Goal: Information Seeking & Learning: Compare options

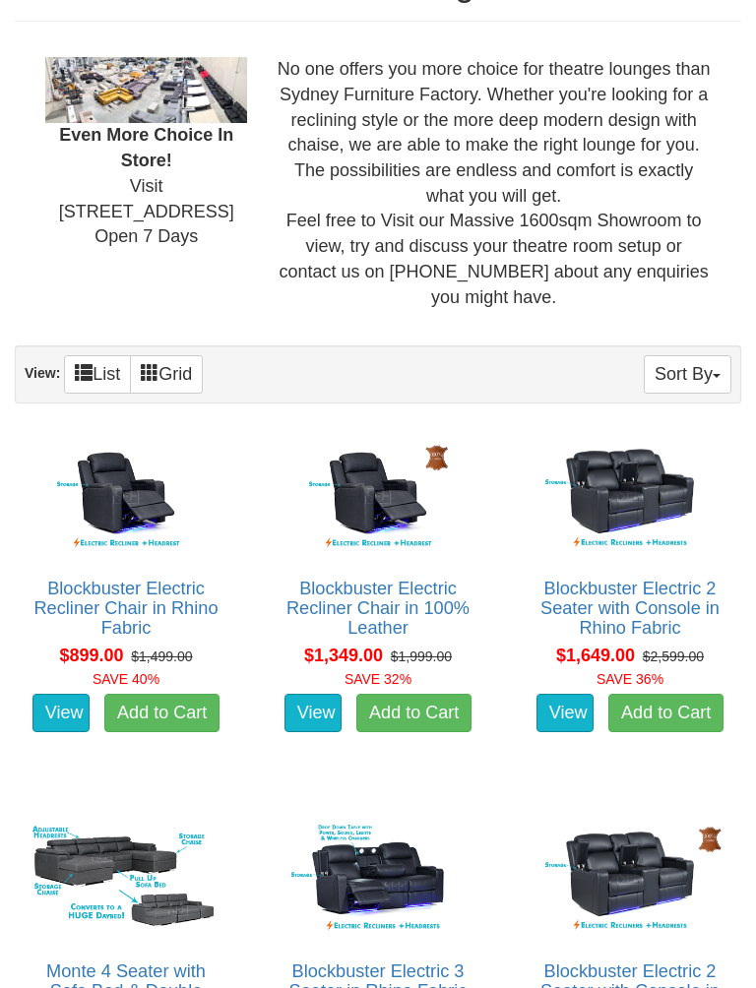
scroll to position [873, 0]
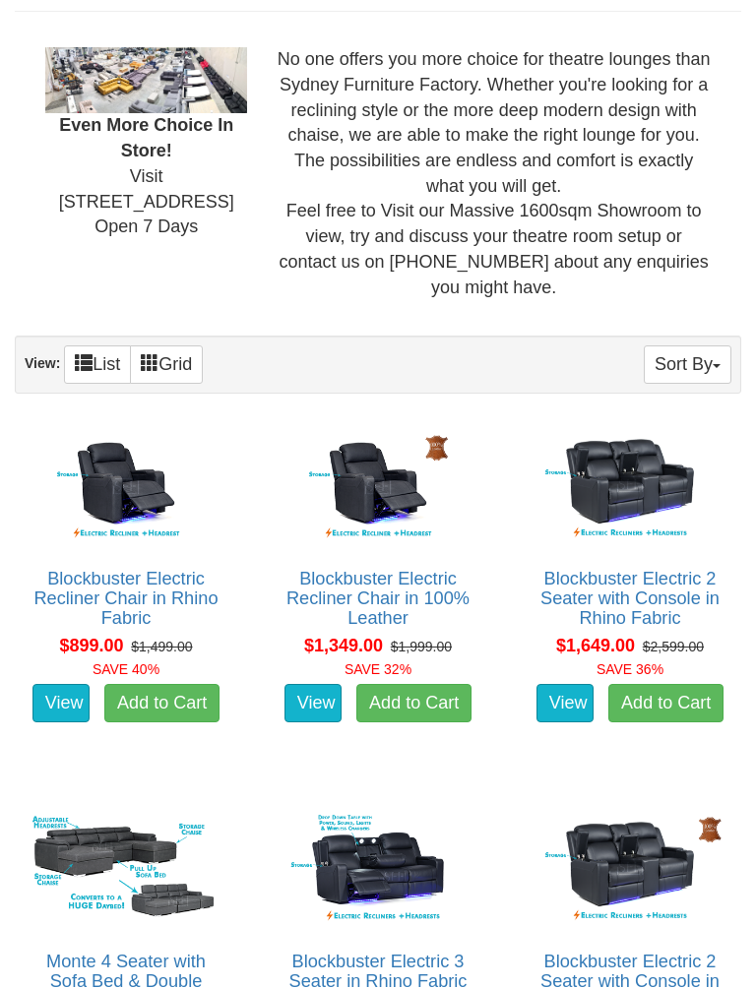
click at [673, 583] on link "Blockbuster Electric 2 Seater with Console in Rhino Fabric" at bounding box center [629, 599] width 179 height 59
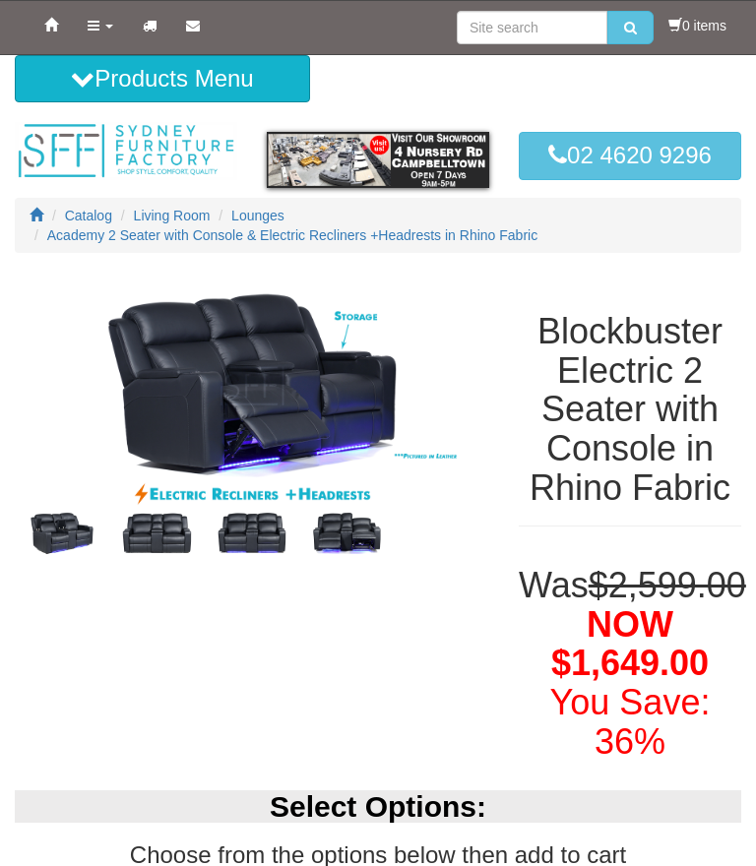
click at [161, 534] on img at bounding box center [156, 533] width 94 height 47
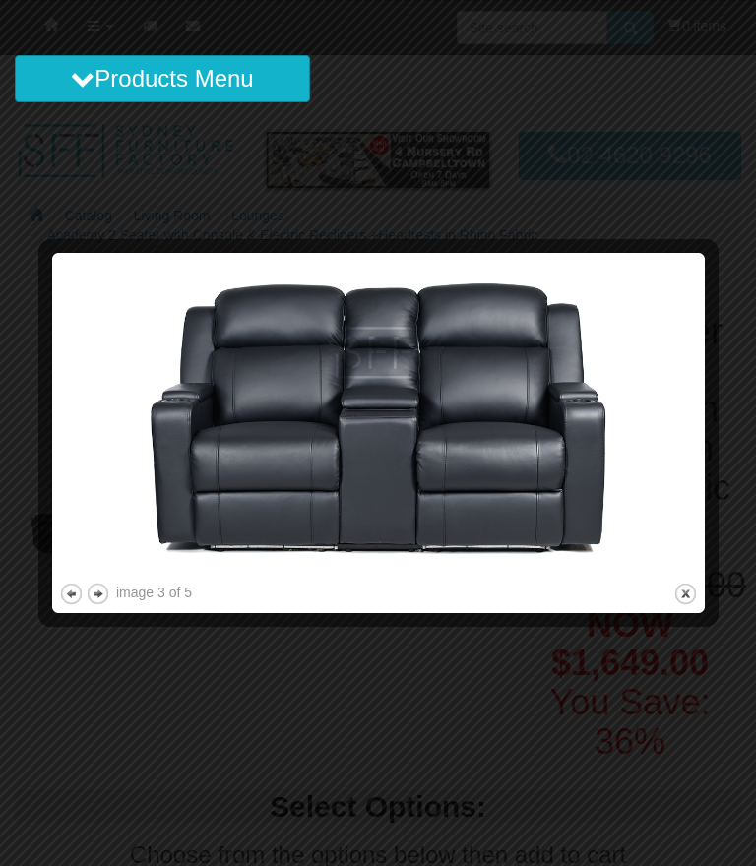
click at [106, 595] on button "next" at bounding box center [98, 594] width 25 height 25
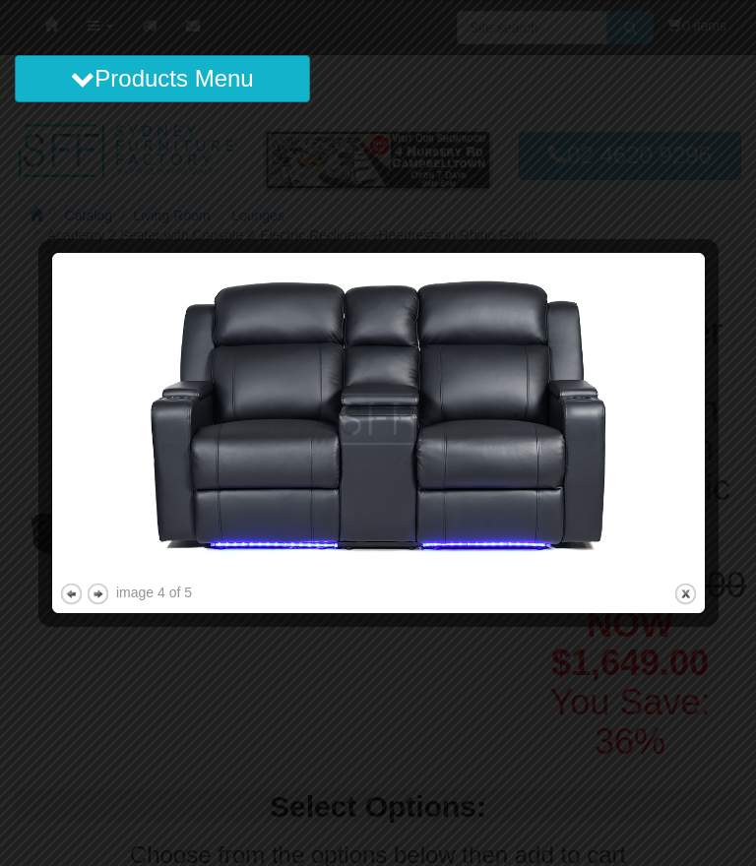
click at [108, 582] on button "next" at bounding box center [98, 594] width 25 height 25
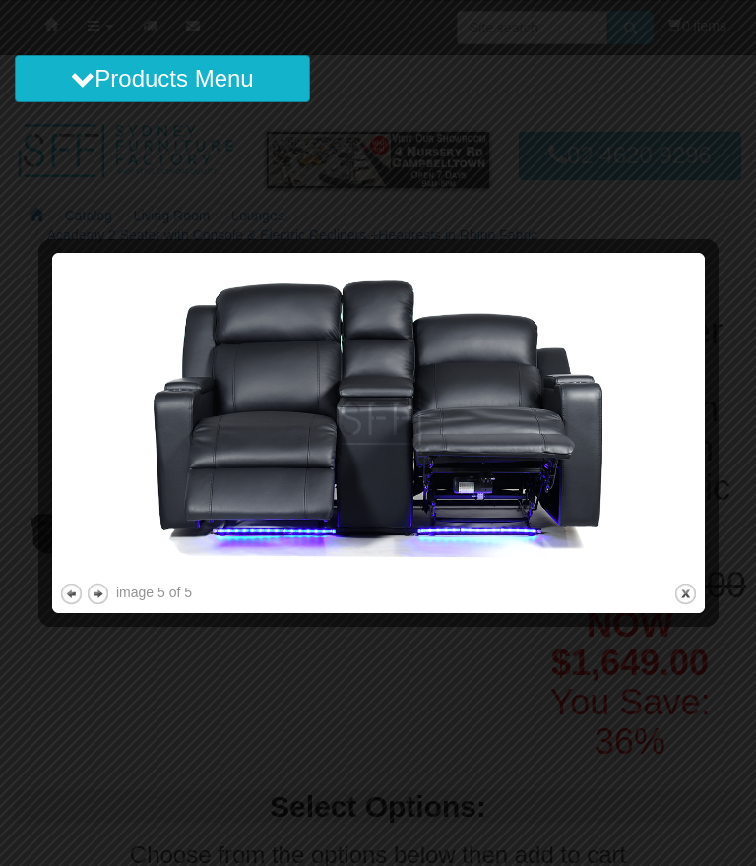
click at [108, 594] on button "next" at bounding box center [98, 594] width 25 height 25
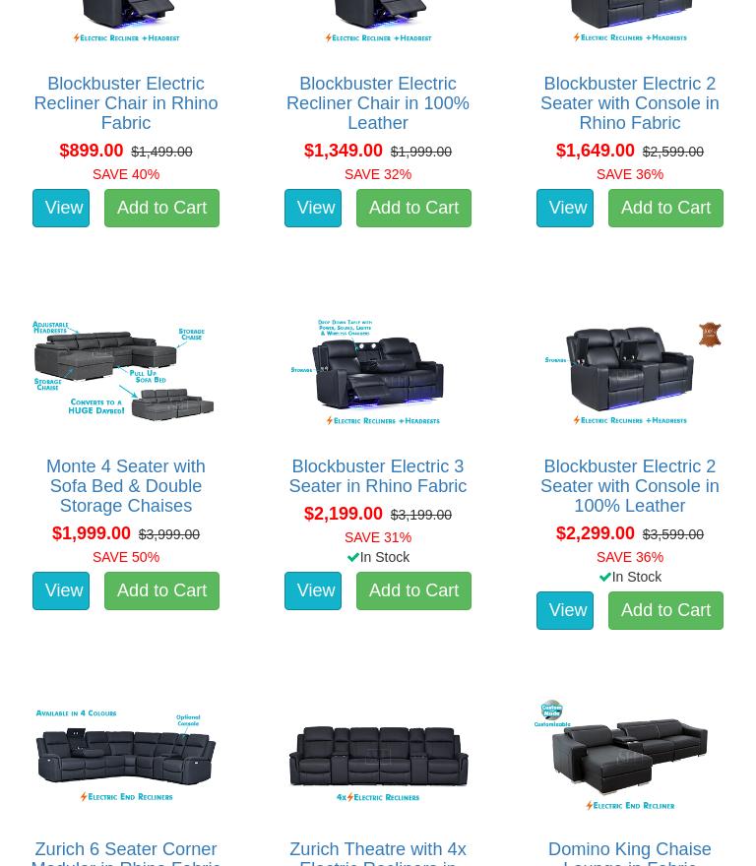
scroll to position [1299, 0]
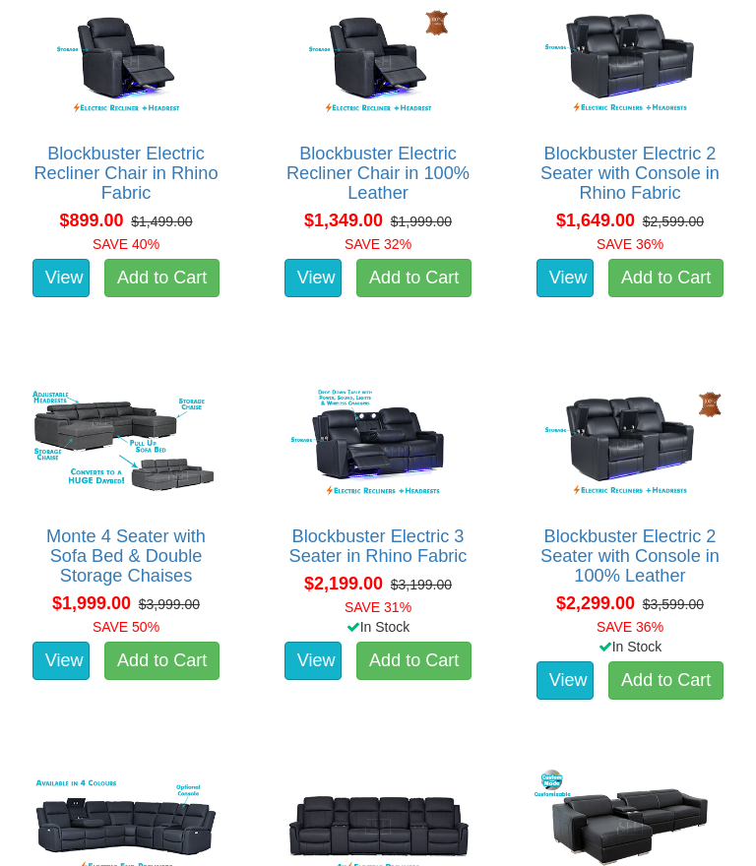
click at [399, 436] on img at bounding box center [377, 444] width 201 height 124
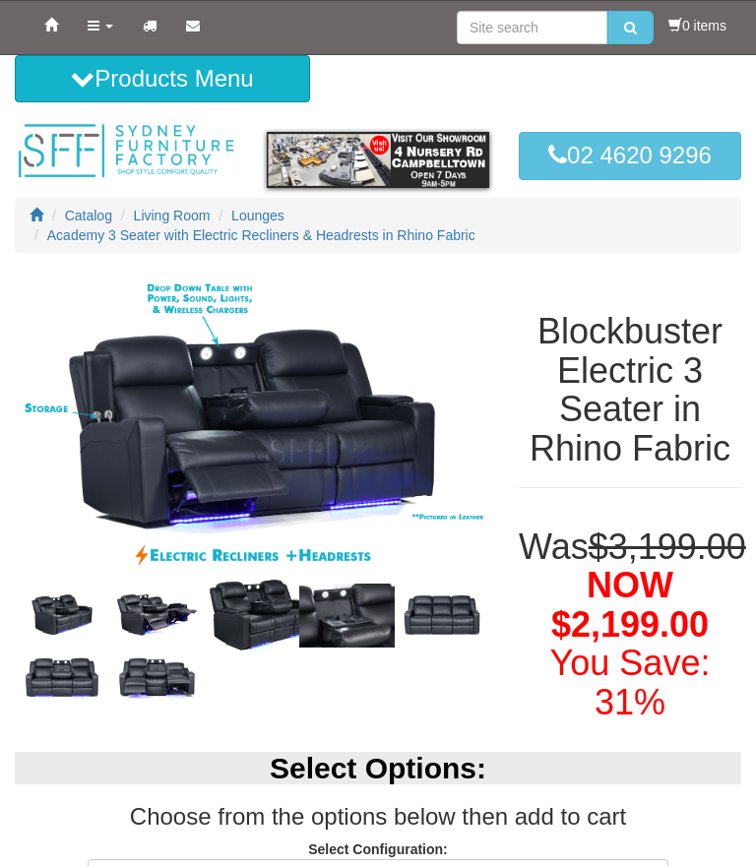
click at [312, 428] on img at bounding box center [252, 432] width 474 height 319
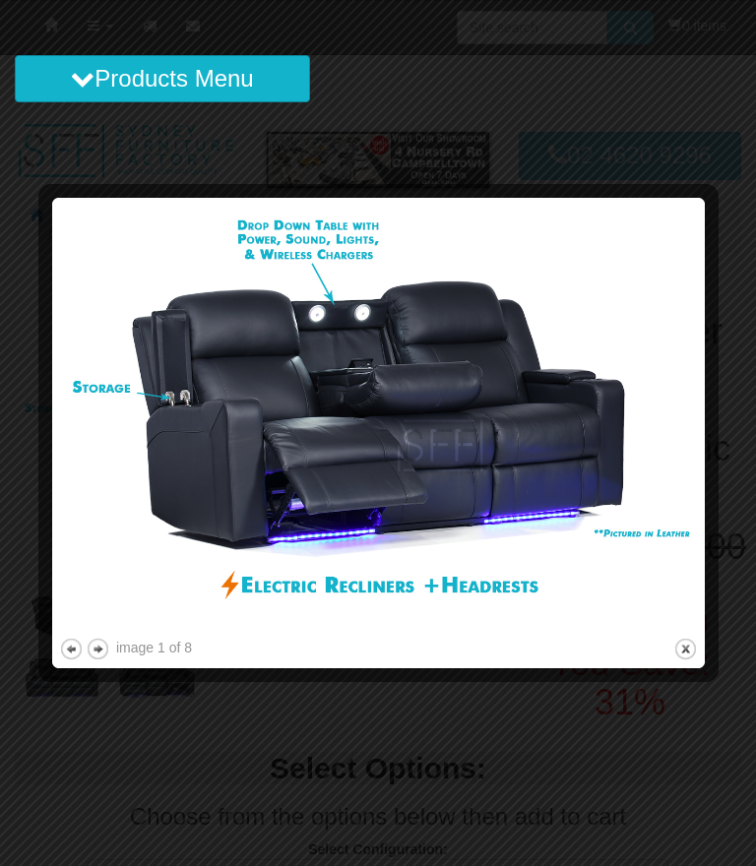
click at [104, 648] on button "next" at bounding box center [98, 649] width 25 height 25
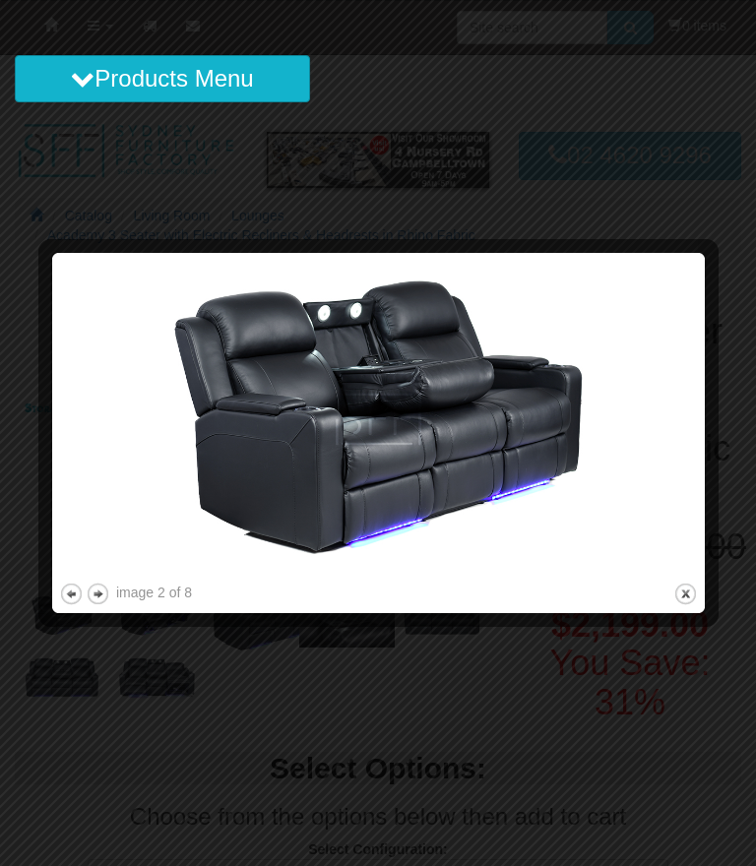
click at [107, 596] on button "next" at bounding box center [98, 594] width 25 height 25
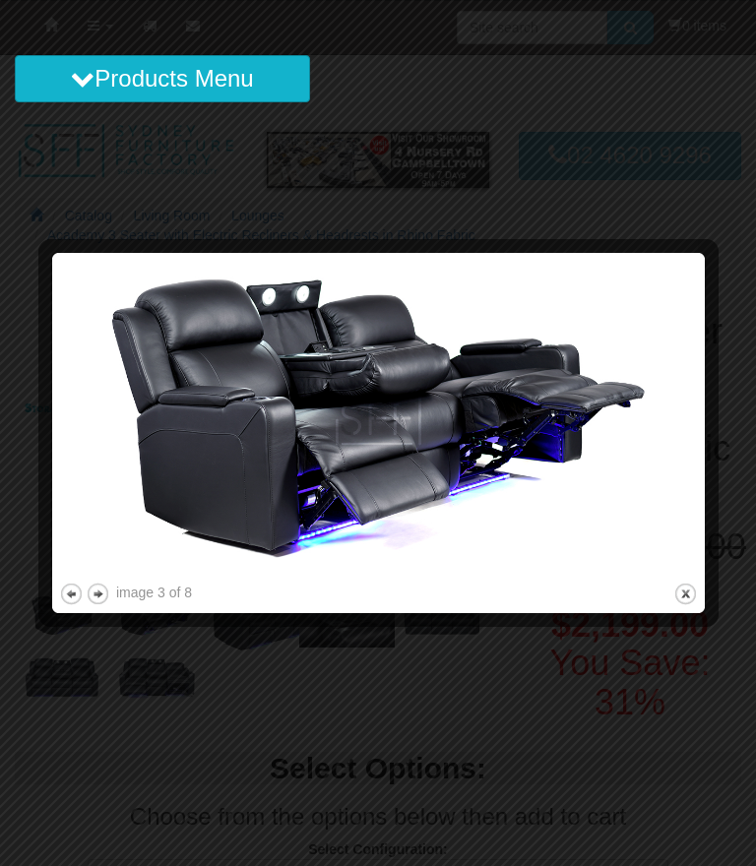
click at [108, 593] on button "next" at bounding box center [98, 594] width 25 height 25
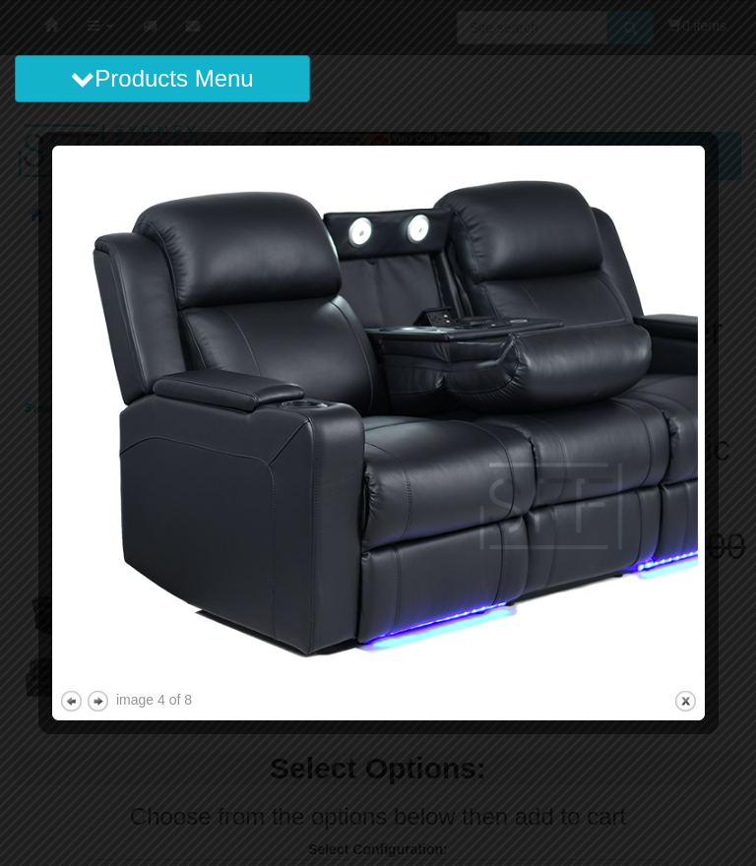
click at [117, 697] on div "image 4 of 8" at bounding box center [154, 700] width 76 height 20
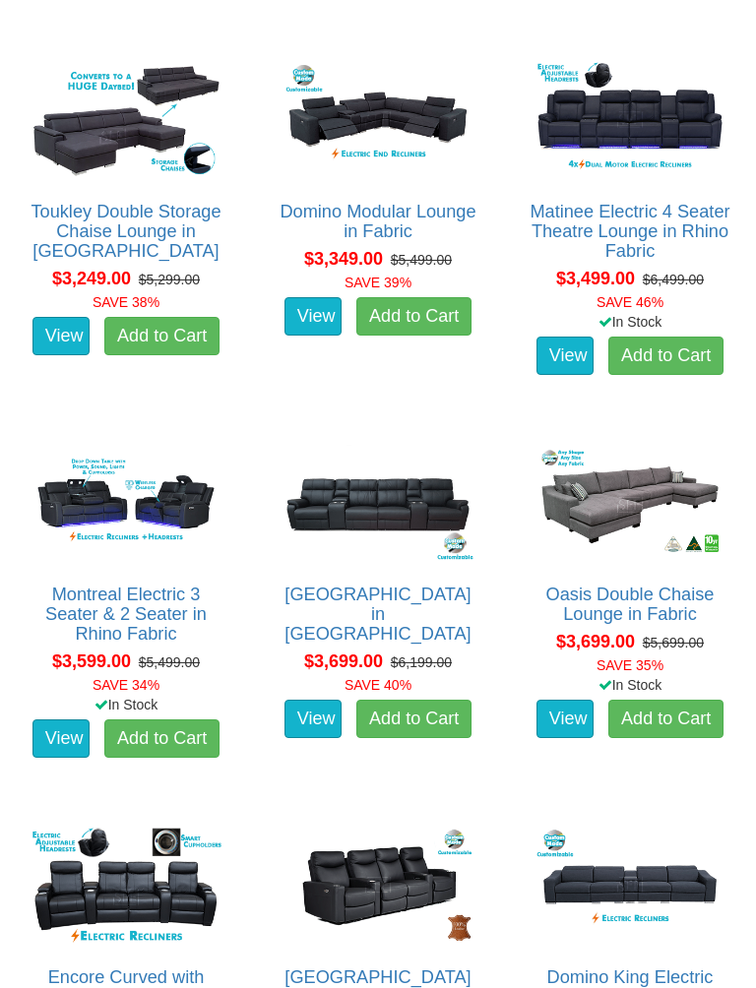
scroll to position [3155, 0]
click at [159, 605] on link "Montreal Electric 3 Seater & 2 Seater in Rhino Fabric" at bounding box center [125, 613] width 161 height 59
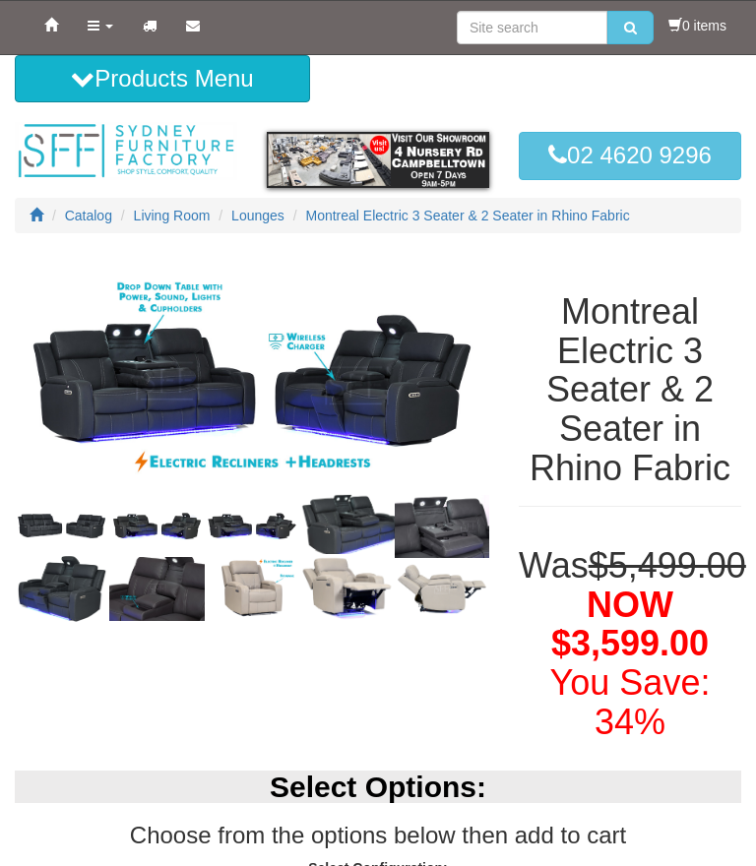
click at [162, 517] on img at bounding box center [156, 526] width 94 height 35
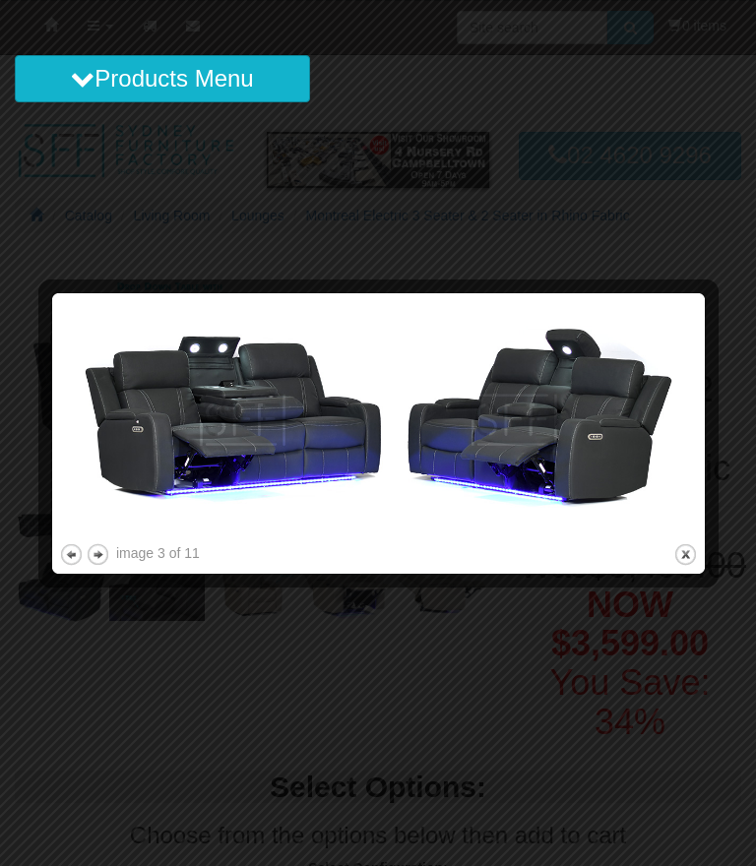
click at [108, 550] on button "next" at bounding box center [98, 554] width 25 height 25
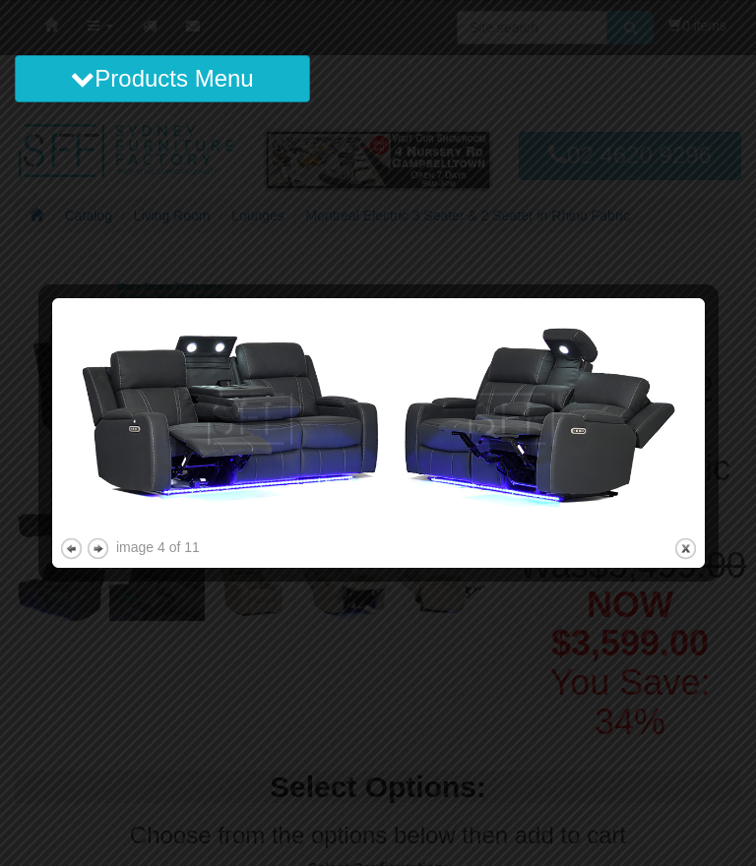
click at [106, 542] on button "next" at bounding box center [98, 548] width 25 height 25
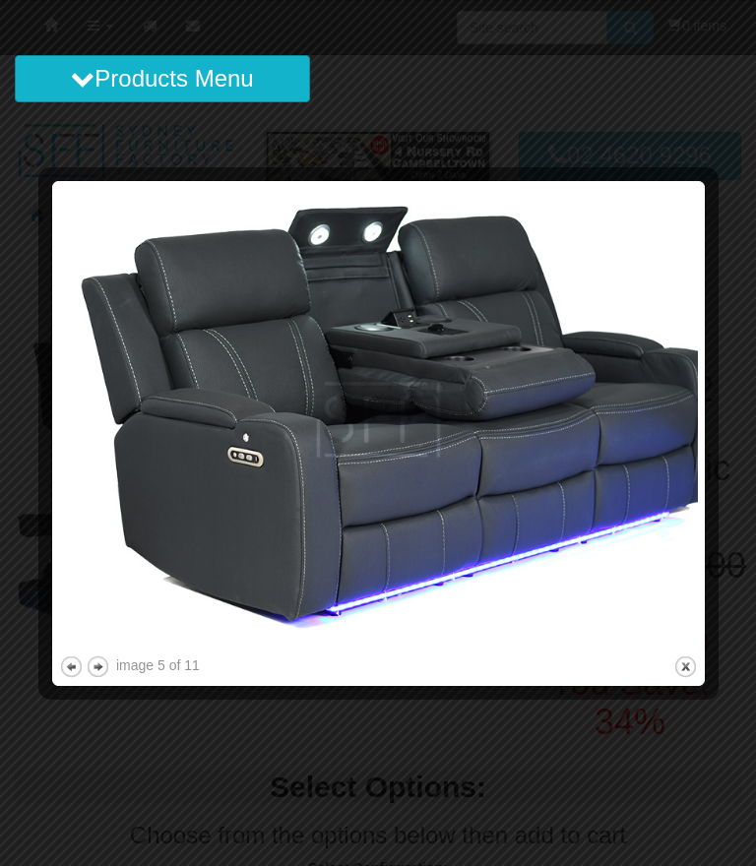
click at [106, 656] on button "next" at bounding box center [98, 666] width 25 height 25
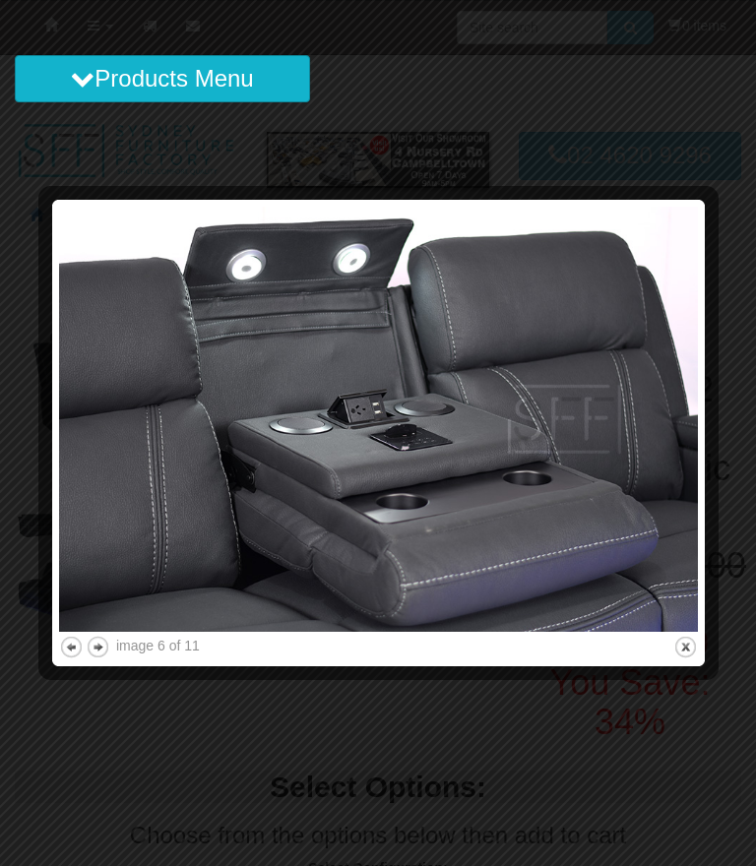
click at [114, 630] on img at bounding box center [378, 419] width 639 height 425
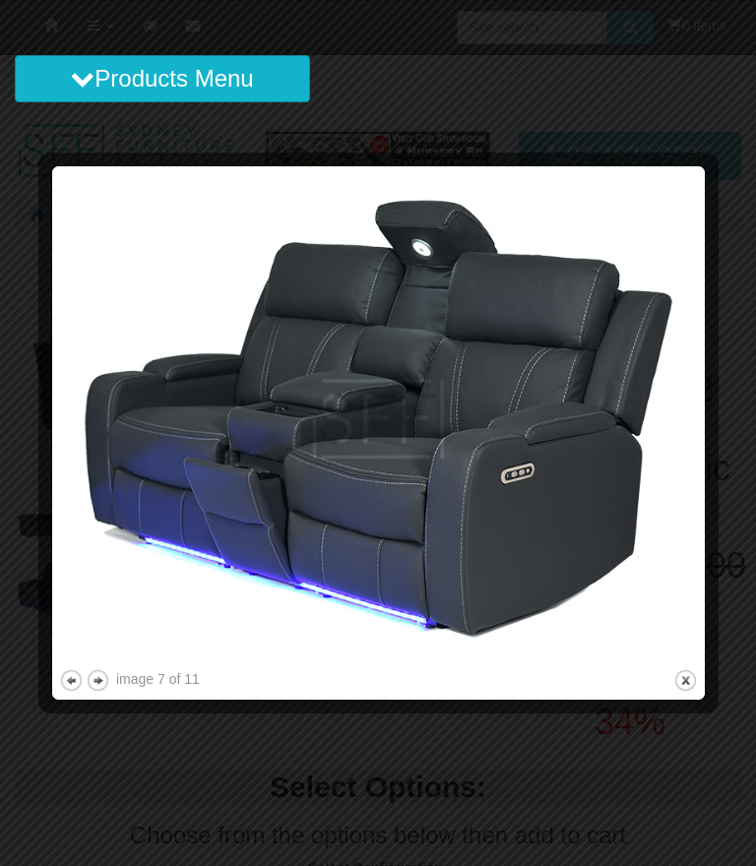
click at [119, 664] on img at bounding box center [378, 419] width 639 height 492
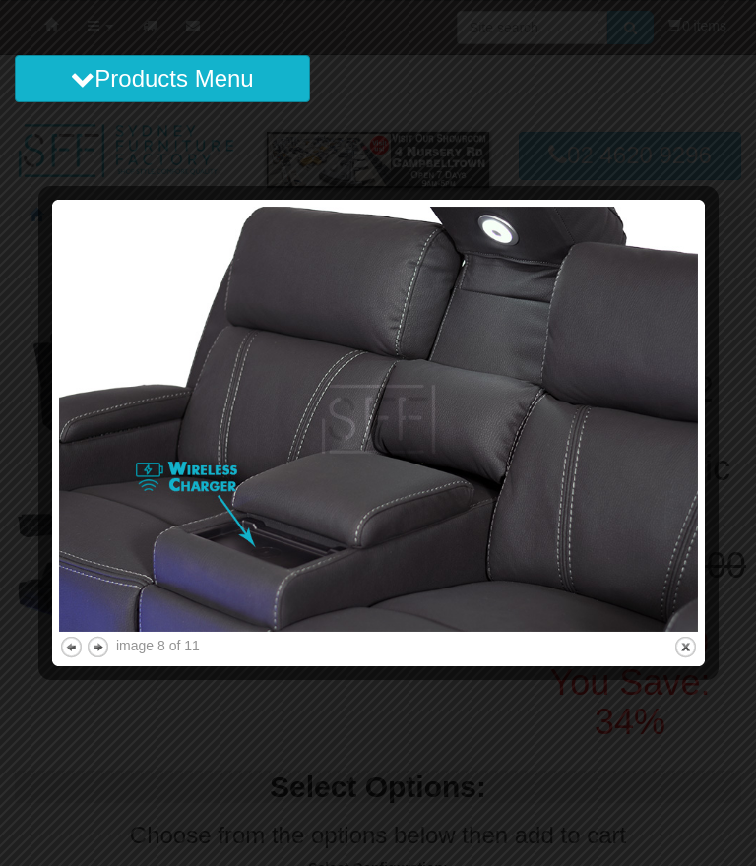
click at [108, 637] on button "next" at bounding box center [98, 647] width 25 height 25
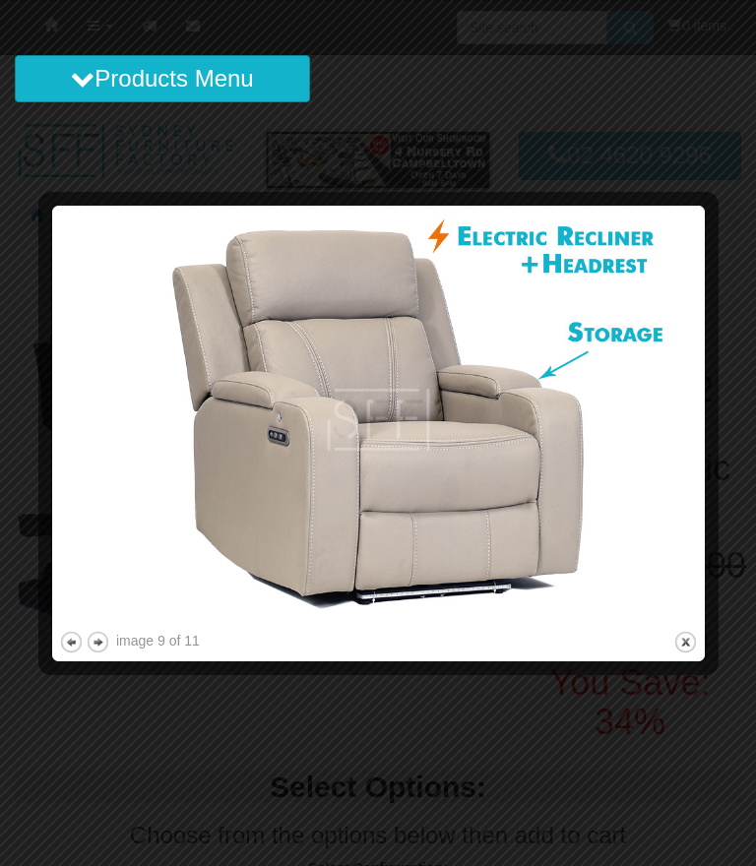
click at [63, 639] on button "previous" at bounding box center [71, 642] width 25 height 25
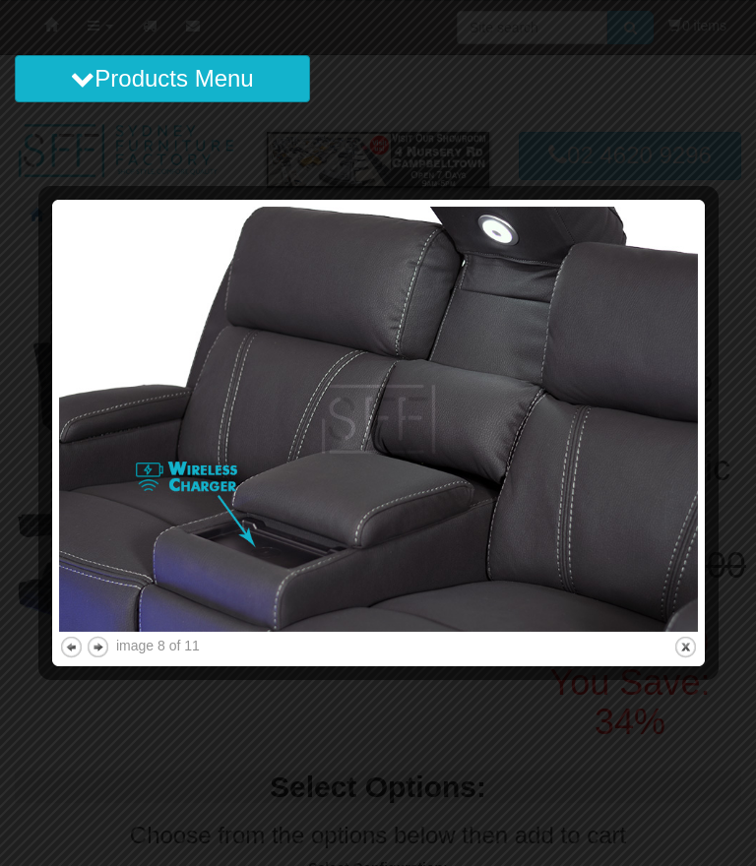
click at [108, 635] on button "next" at bounding box center [98, 647] width 25 height 25
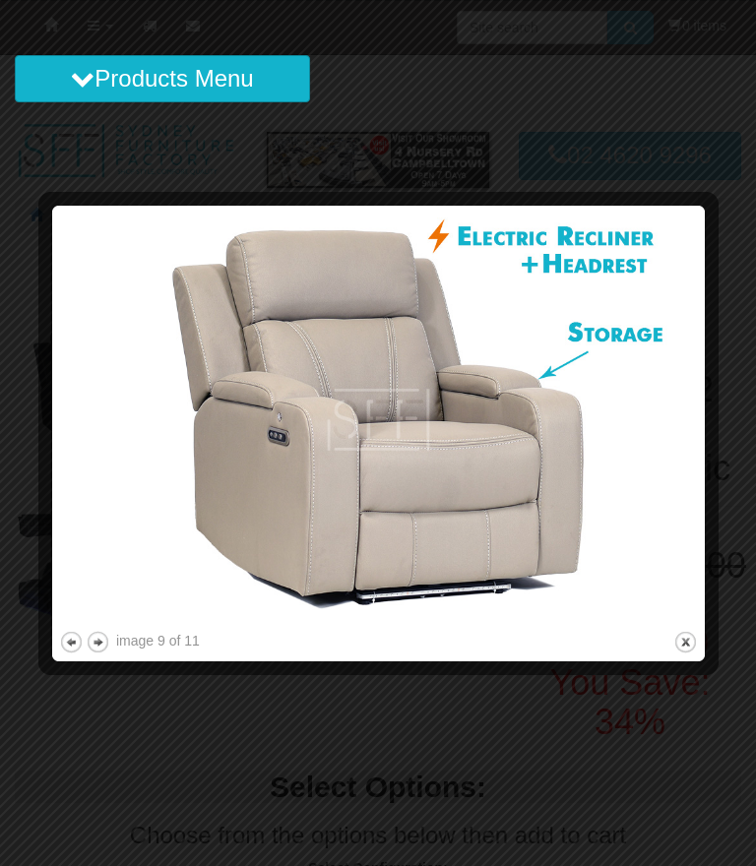
click at [108, 639] on button "next" at bounding box center [98, 642] width 25 height 25
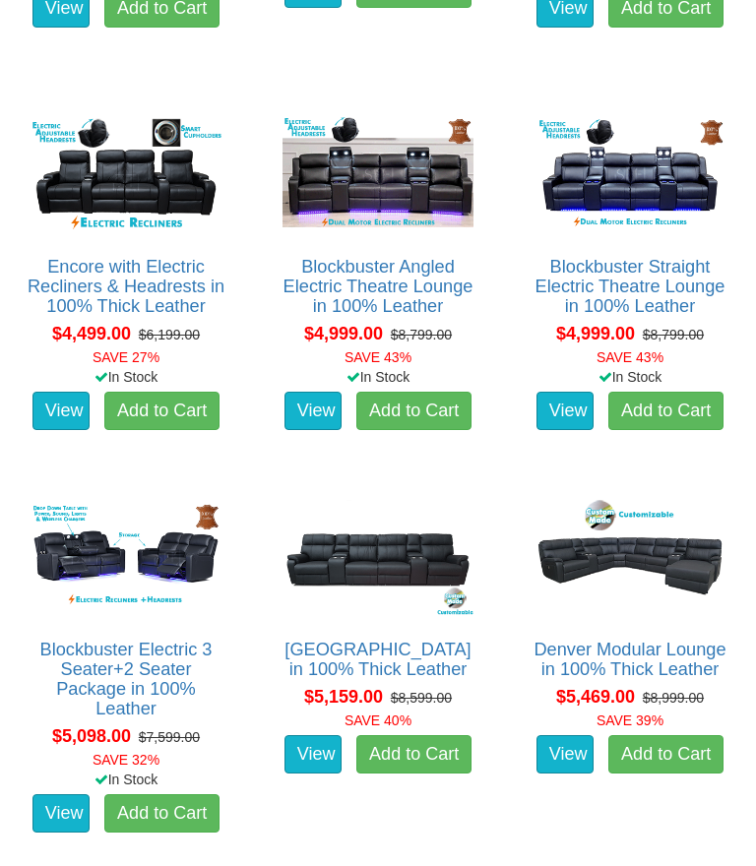
scroll to position [5010, 0]
